Goal: Obtain resource: Download file/media

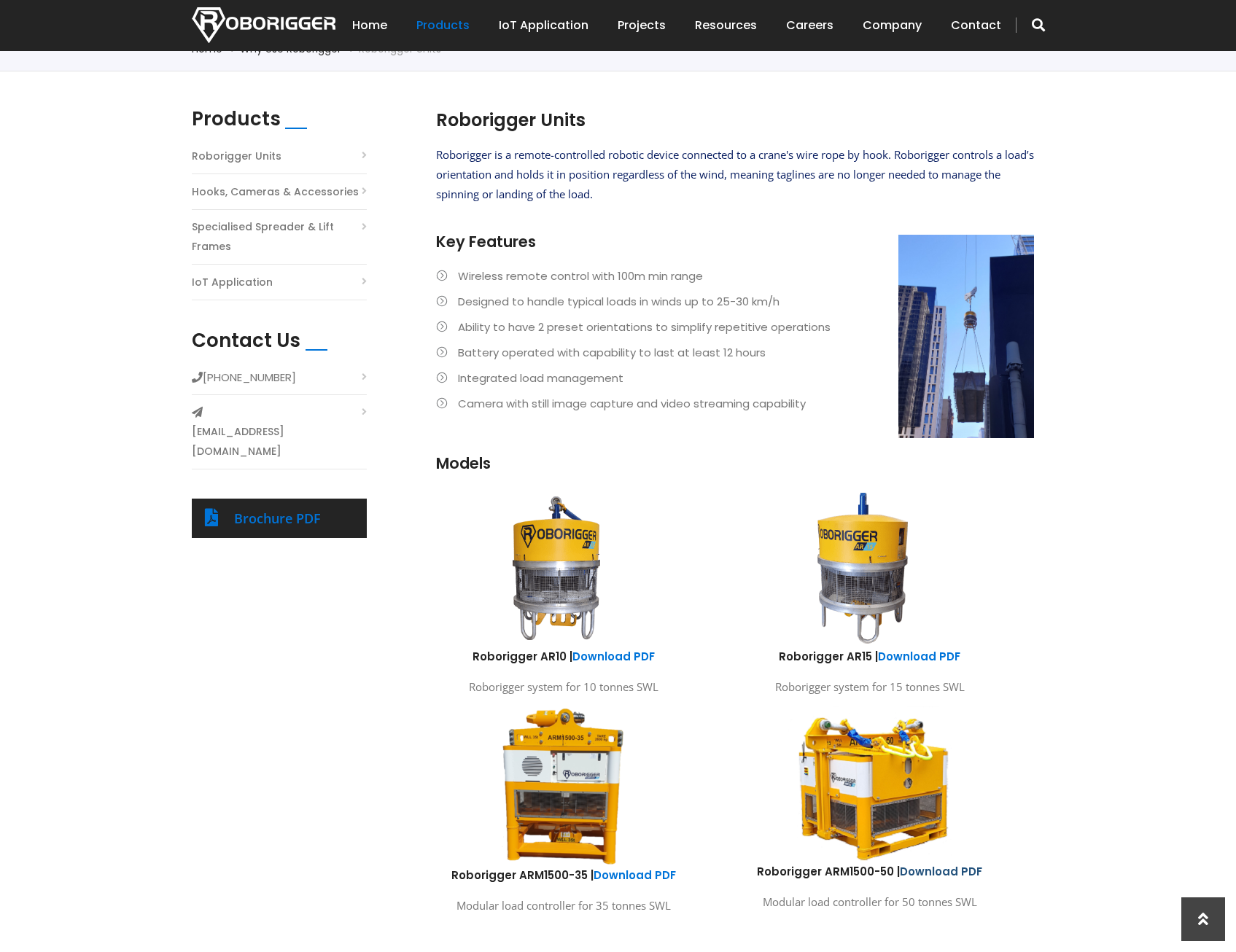
scroll to position [364, 0]
click at [573, 541] on img at bounding box center [556, 568] width 270 height 161
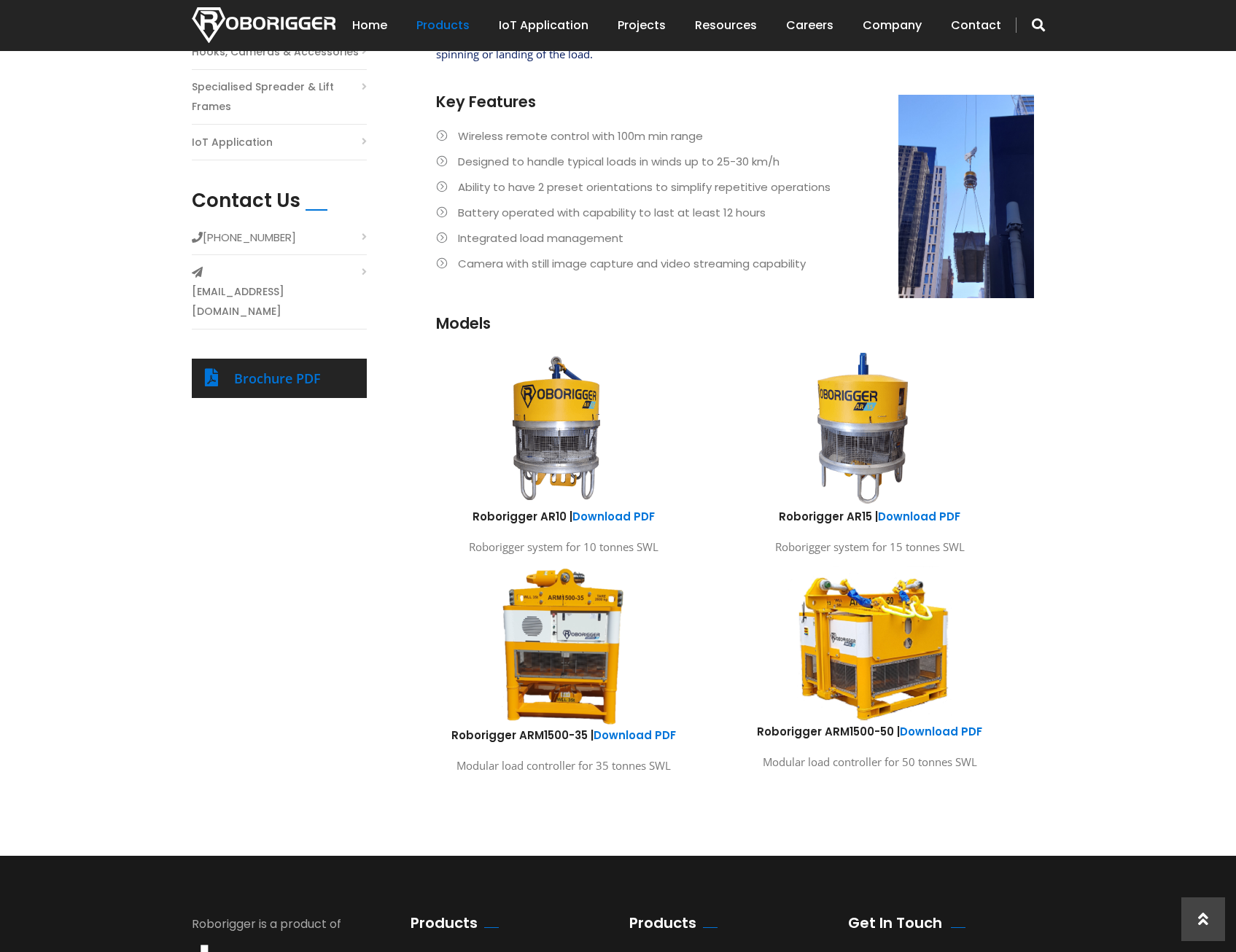
scroll to position [510, 0]
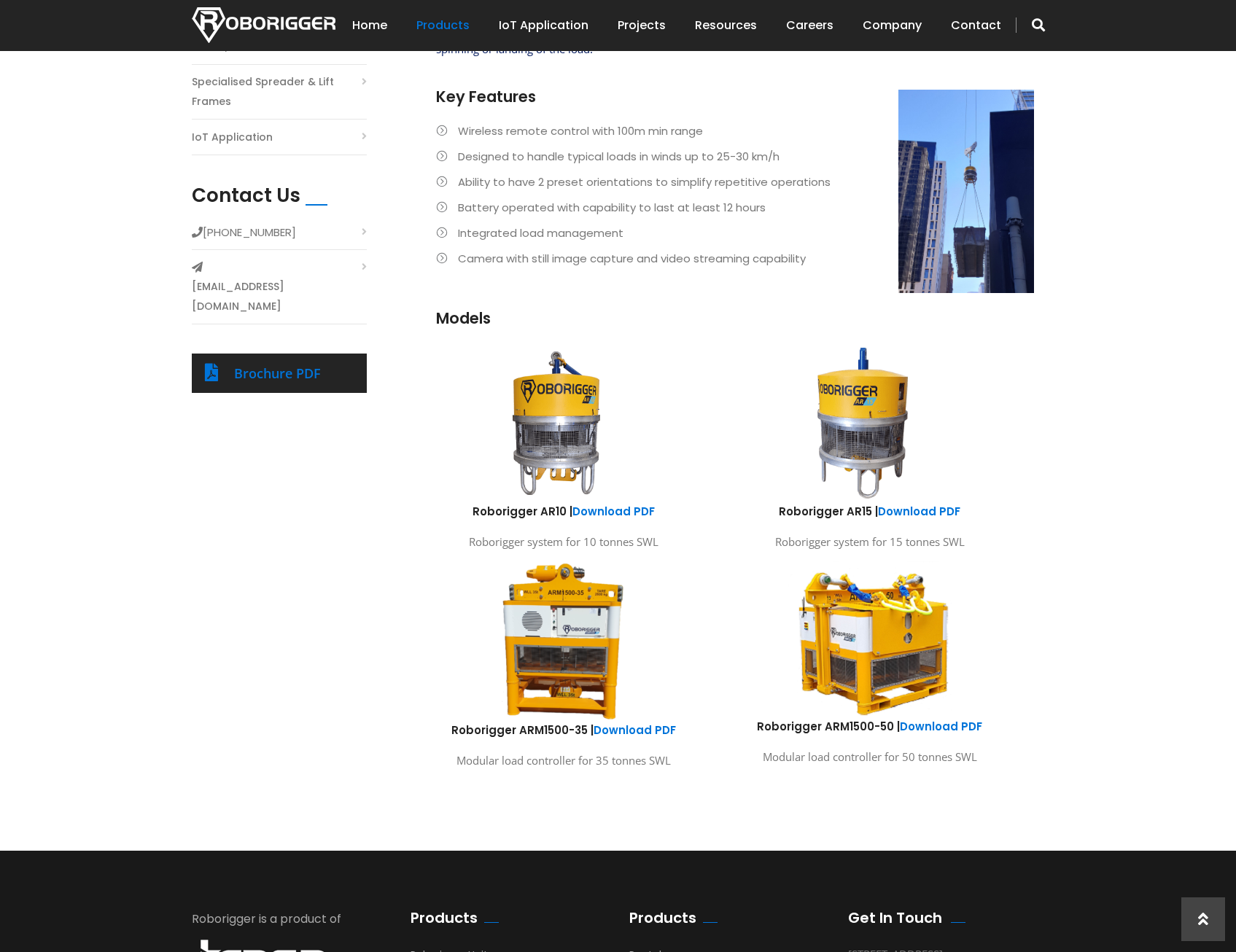
click at [917, 650] on img at bounding box center [869, 639] width 215 height 160
click at [886, 636] on img at bounding box center [869, 639] width 215 height 160
drag, startPoint x: 801, startPoint y: 750, endPoint x: 830, endPoint y: 774, distance: 37.6
click at [801, 751] on p "Modular load controller for 50 tonnes SWL" at bounding box center [869, 757] width 284 height 19
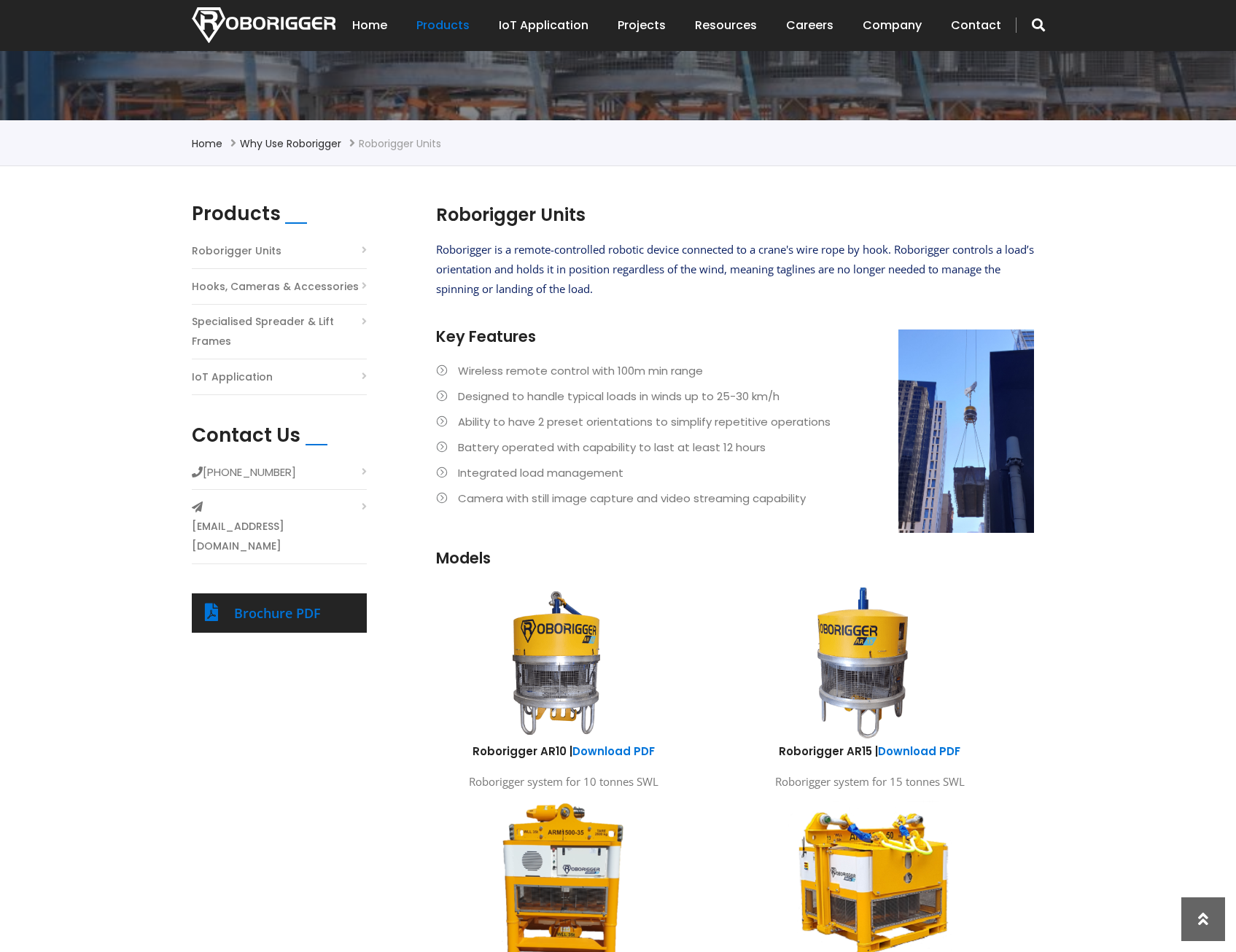
scroll to position [73, 0]
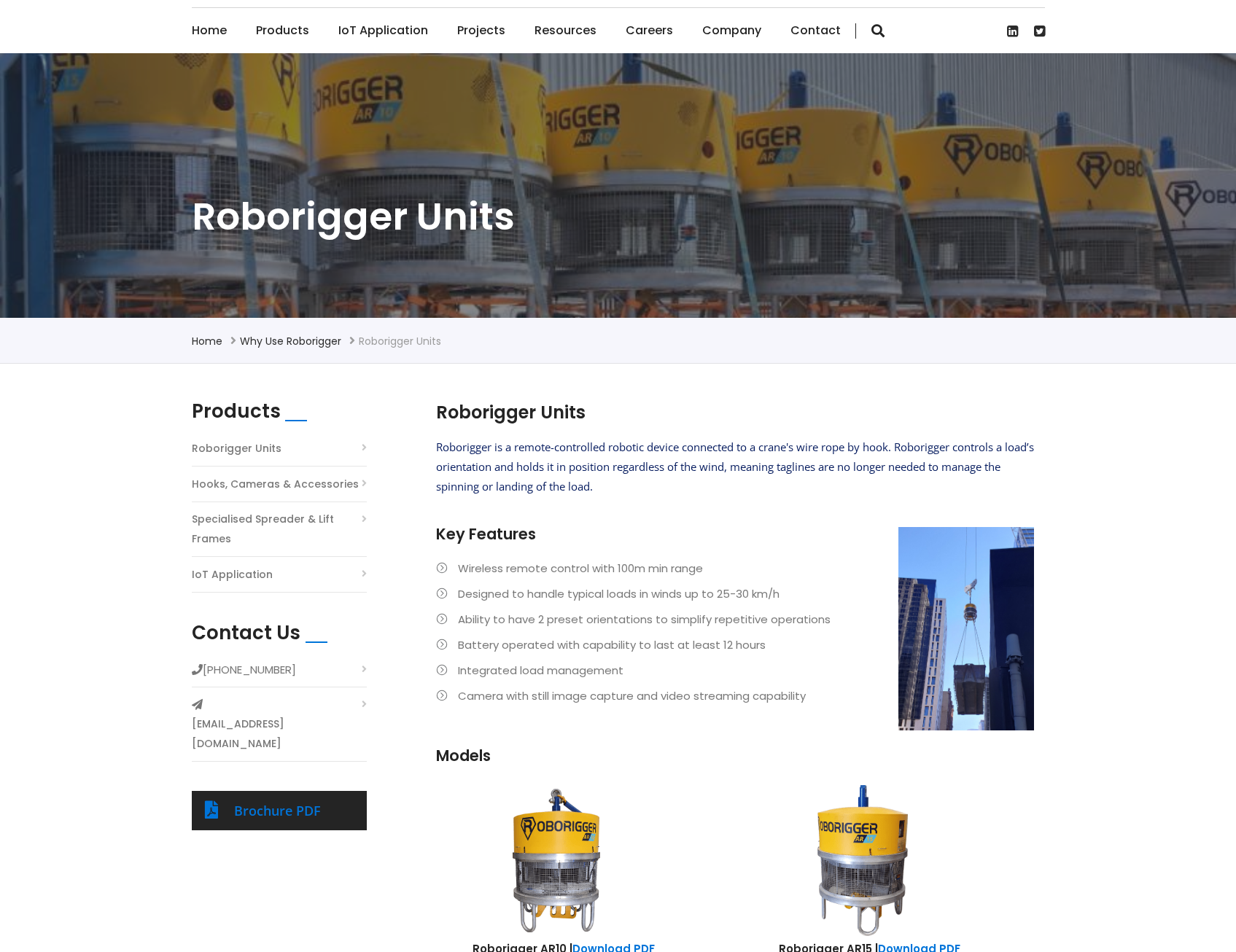
click at [244, 451] on link "Roborigger Units" at bounding box center [237, 448] width 90 height 19
click at [362, 446] on li "Roborigger Units" at bounding box center [279, 452] width 175 height 28
click at [236, 454] on link "Roborigger Units" at bounding box center [237, 448] width 90 height 19
click at [237, 446] on link "Roborigger Units" at bounding box center [237, 448] width 90 height 19
click at [201, 442] on link "Roborigger Units" at bounding box center [237, 448] width 90 height 19
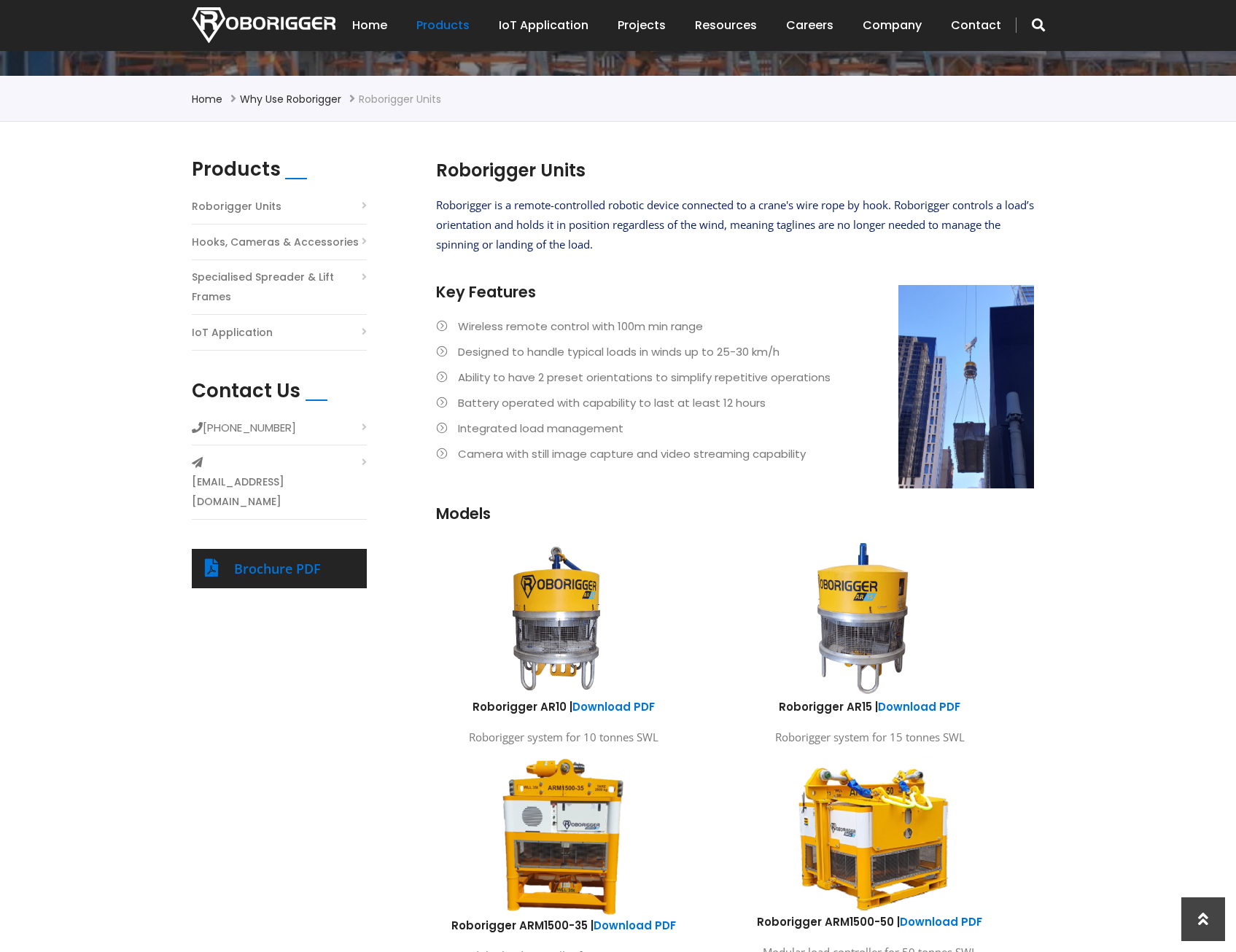
scroll to position [292, 0]
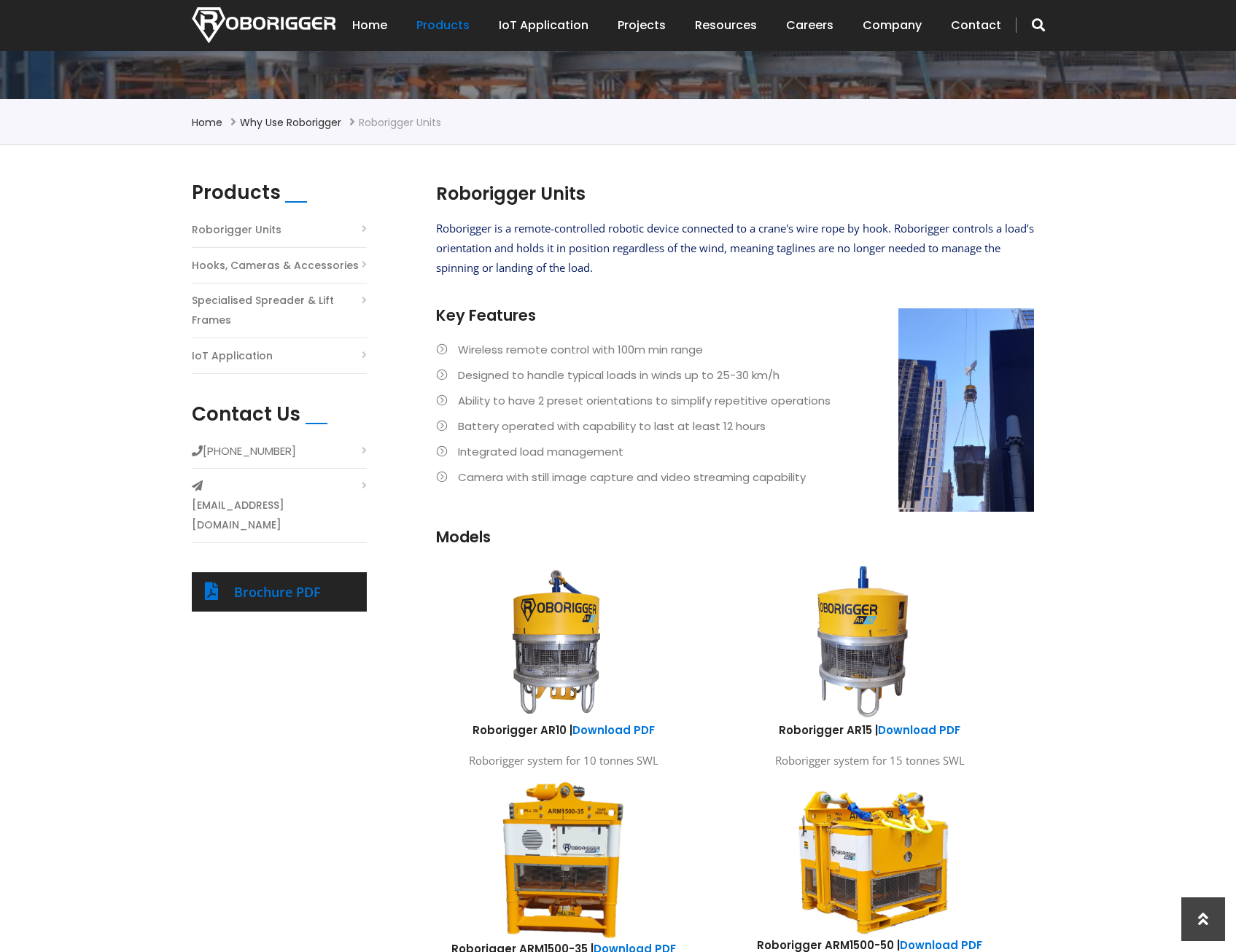
click at [325, 580] on div "Brochure PDF" at bounding box center [293, 591] width 119 height 23
click at [239, 583] on link "Brochure PDF" at bounding box center [278, 591] width 87 height 17
